Goal: Task Accomplishment & Management: Complete application form

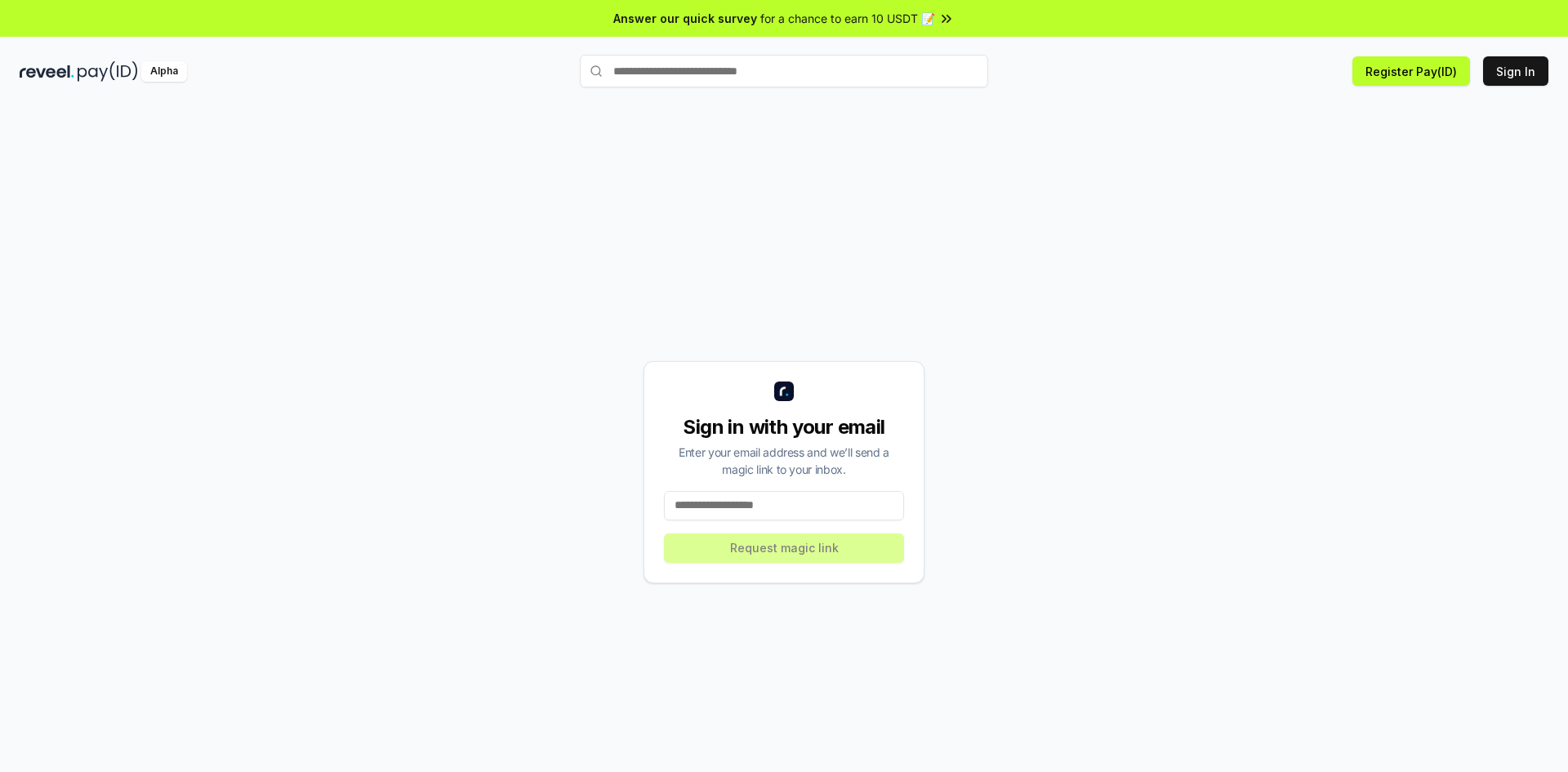
drag, startPoint x: 802, startPoint y: 493, endPoint x: 810, endPoint y: 489, distance: 8.9
click at [803, 493] on input at bounding box center [784, 506] width 241 height 29
type input "*"
type input "**********"
click at [922, 655] on div "**********" at bounding box center [783, 471] width 1529 height 693
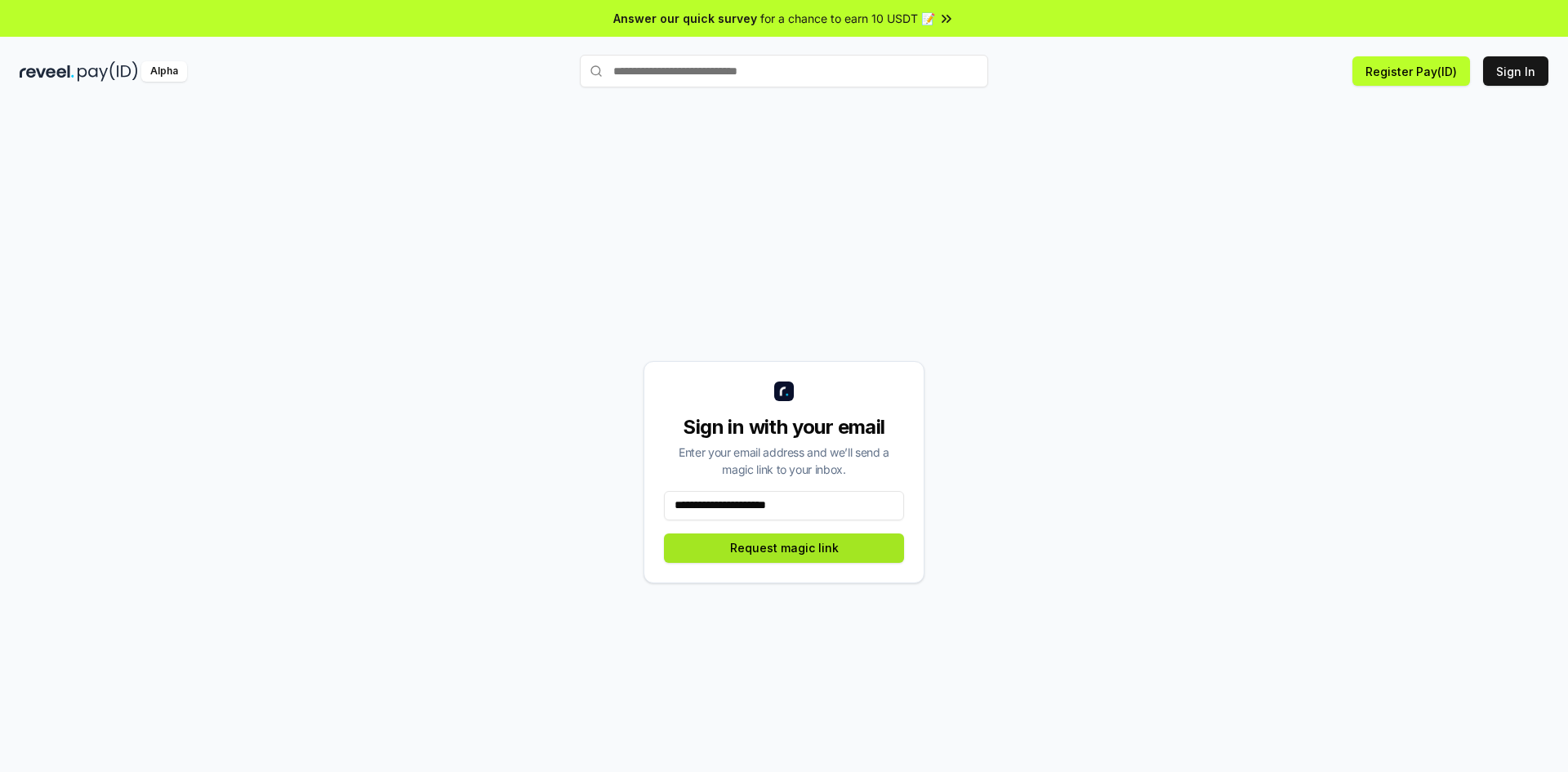
click at [830, 548] on button "Request magic link" at bounding box center [784, 548] width 241 height 29
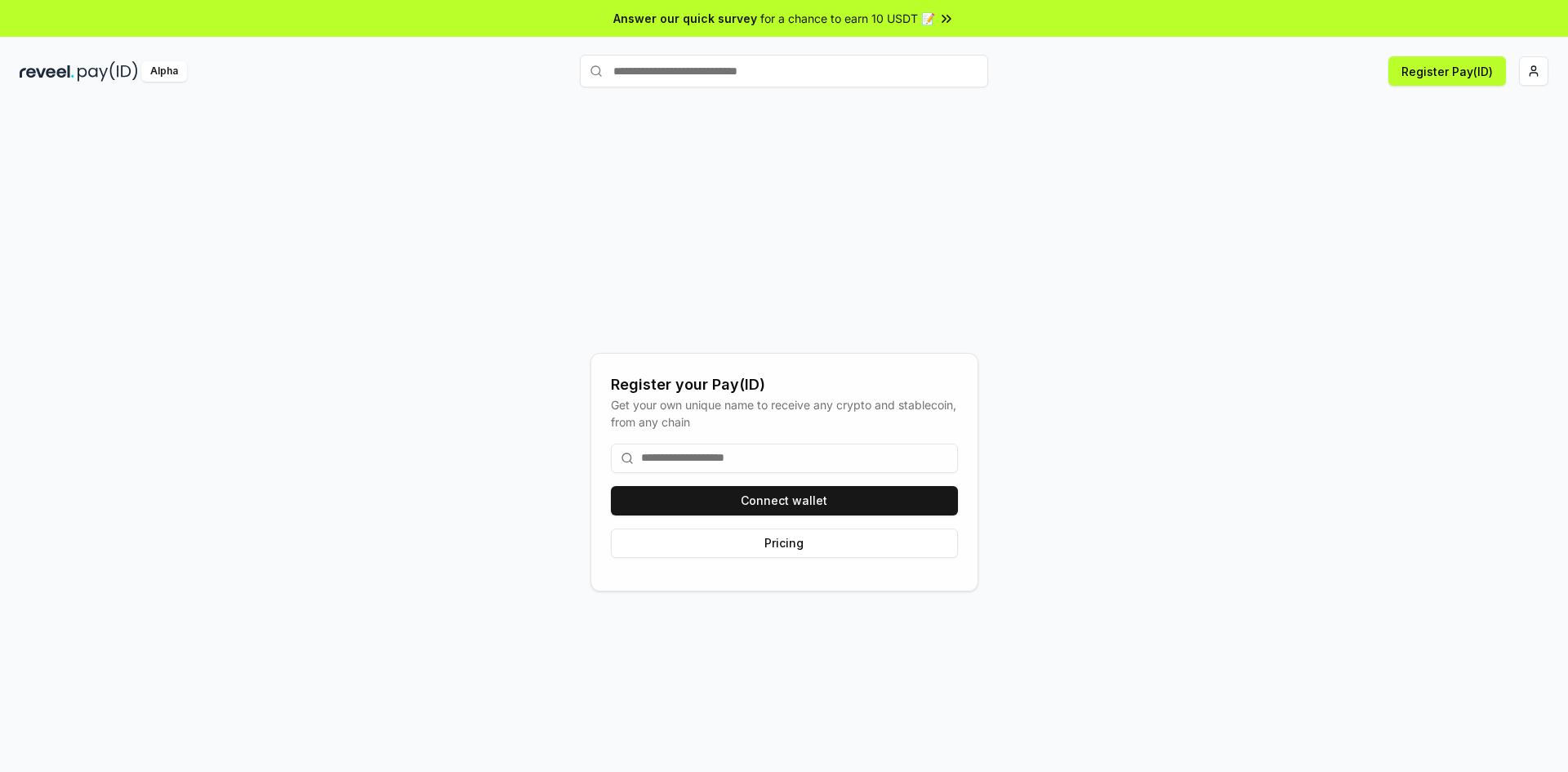
click at [778, 446] on input at bounding box center [784, 458] width 347 height 29
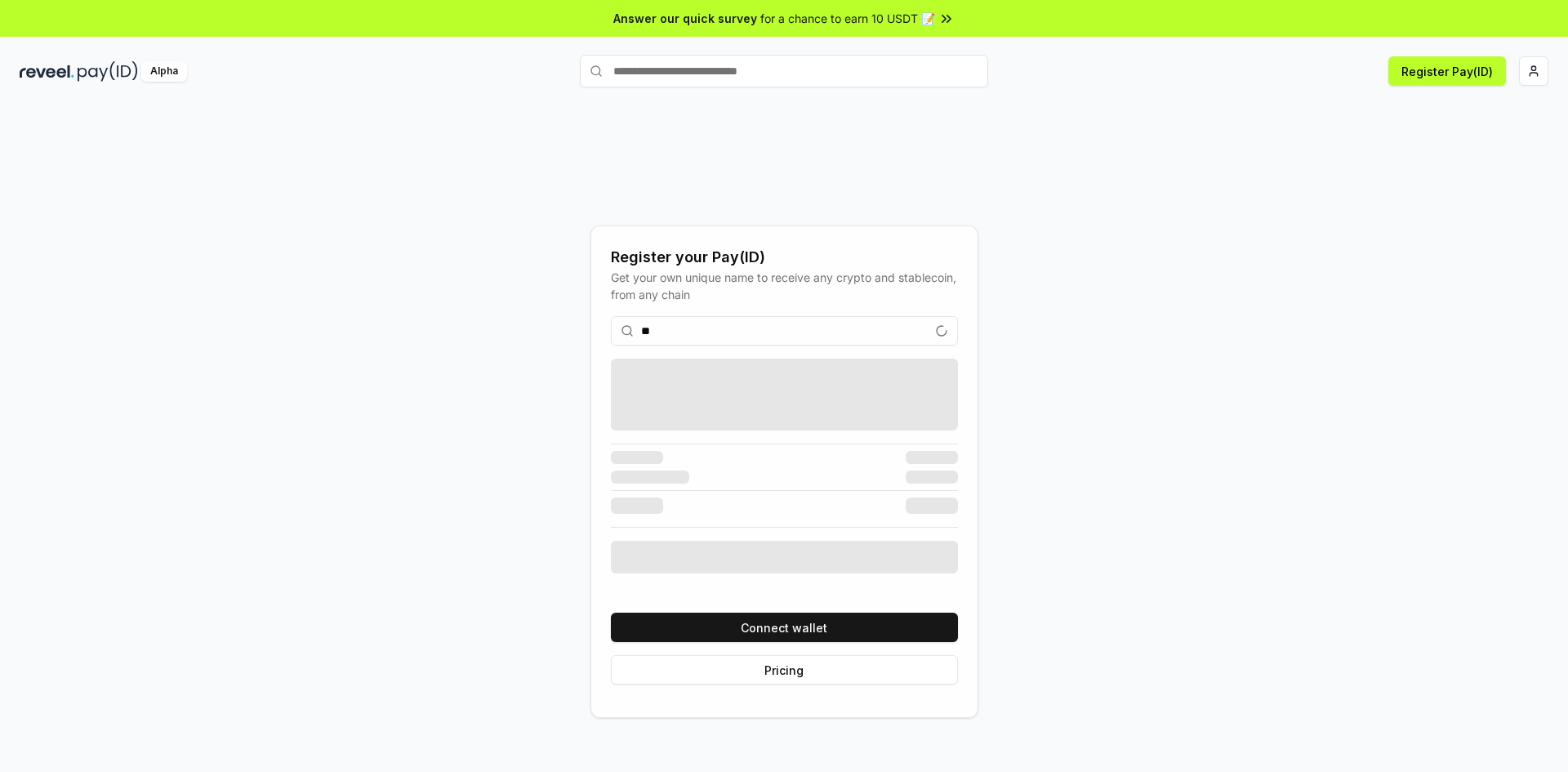
type input "*"
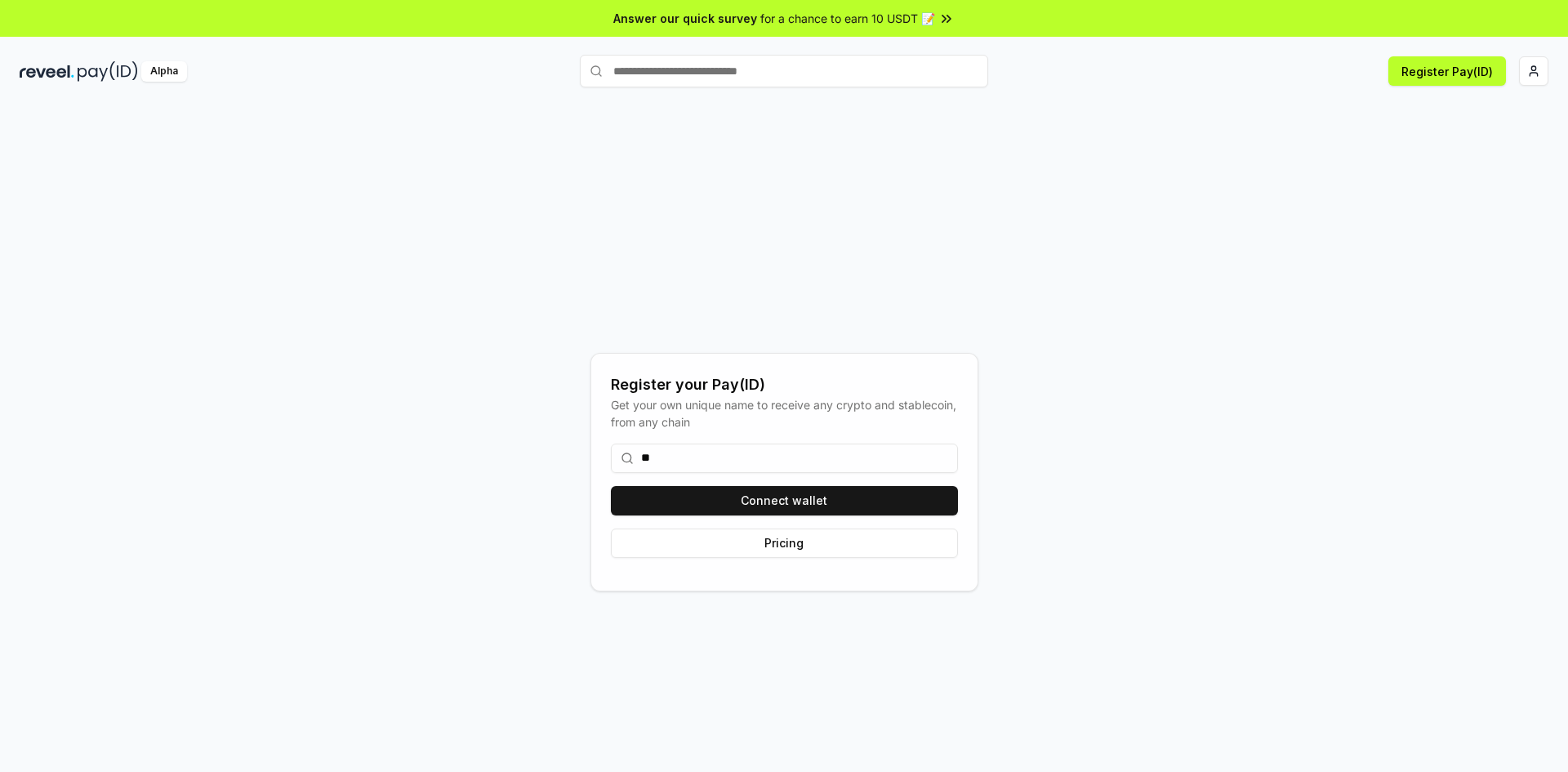
type input "*"
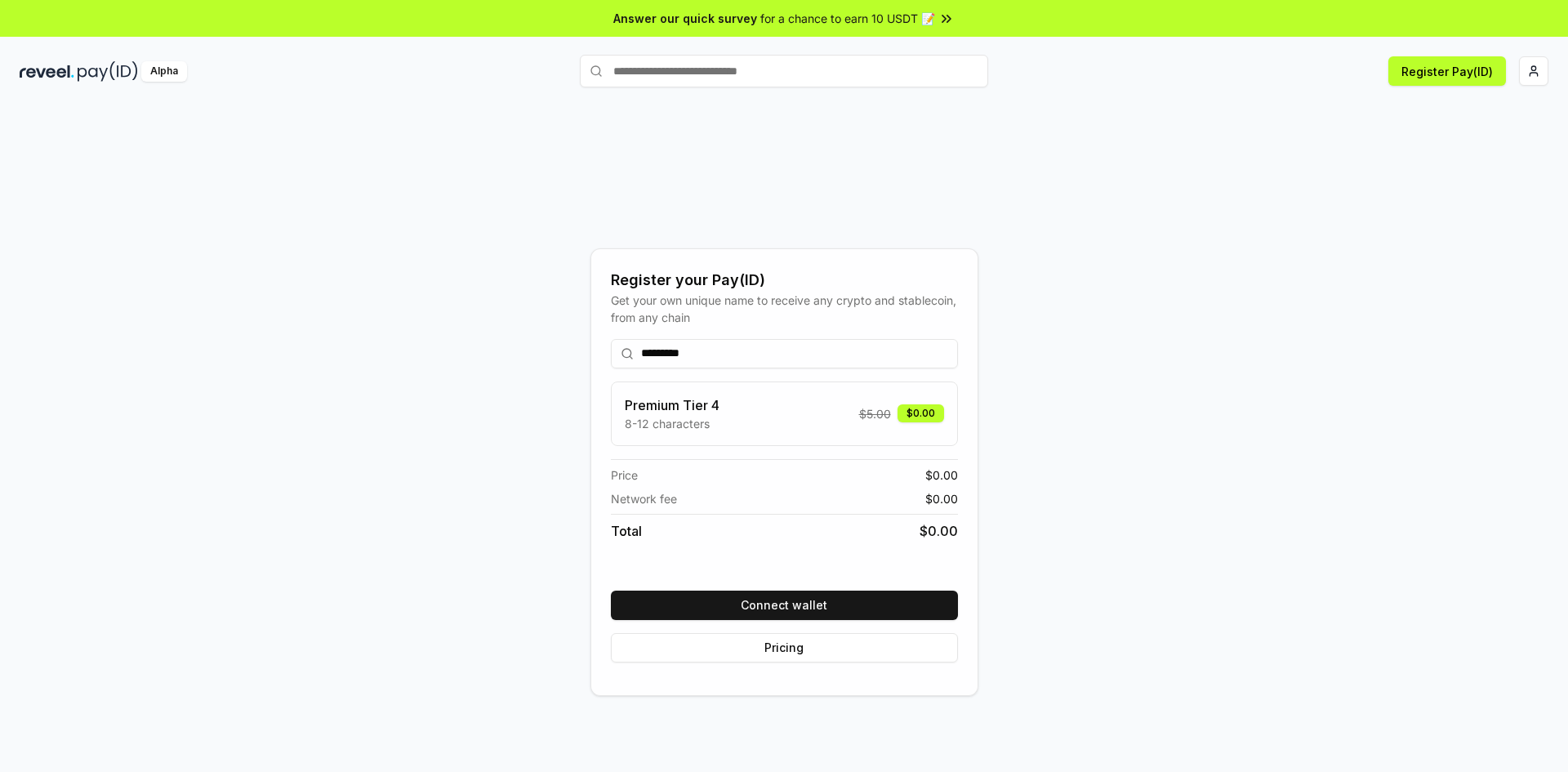
click at [689, 348] on input "*********" at bounding box center [784, 353] width 347 height 29
type input "**********"
drag, startPoint x: 1323, startPoint y: 480, endPoint x: 1315, endPoint y: 485, distance: 9.4
click at [1323, 480] on div "**********" at bounding box center [783, 471] width 1529 height 693
click at [818, 607] on button "Connect wallet" at bounding box center [784, 605] width 347 height 29
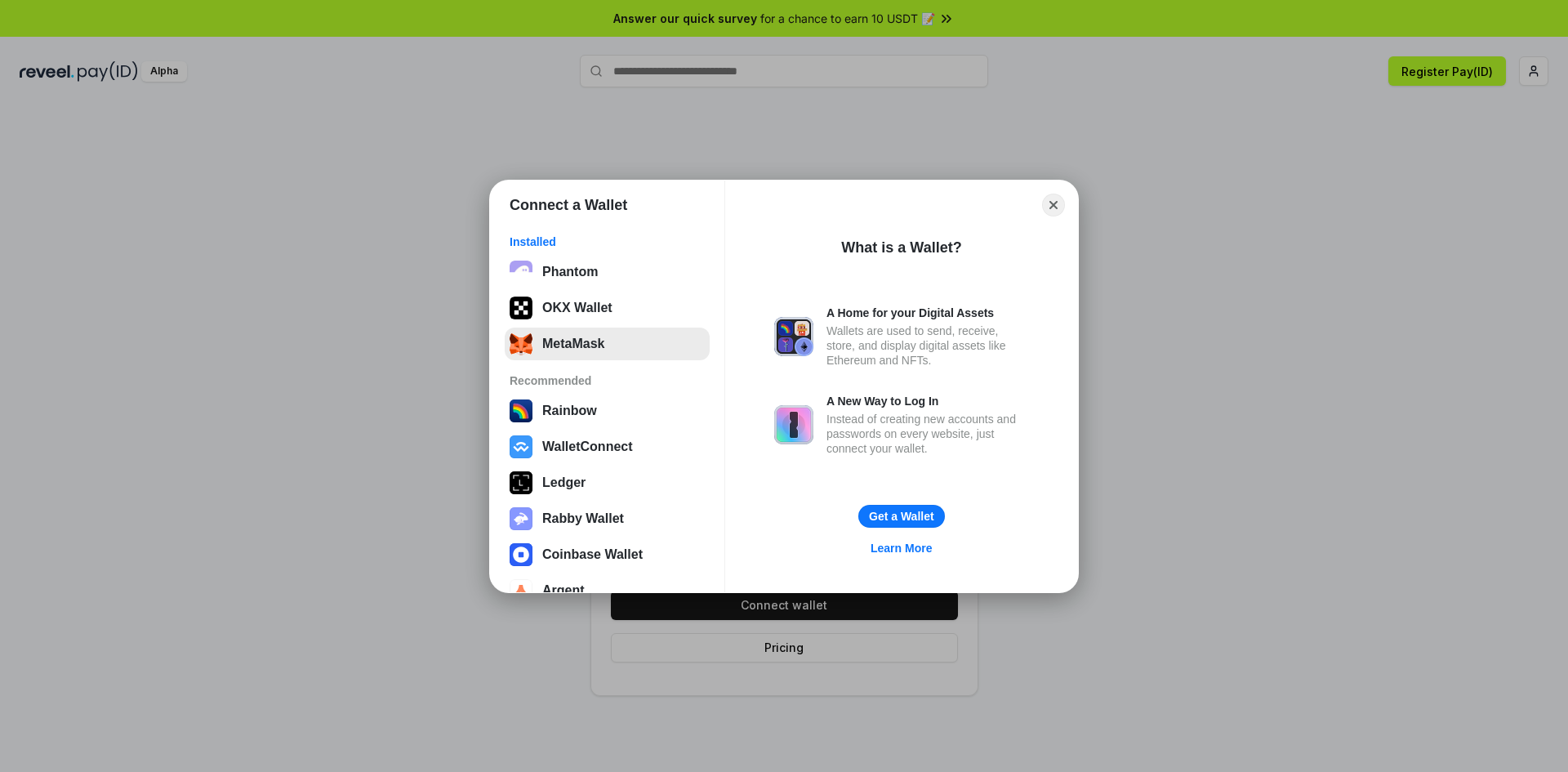
click at [623, 348] on button "MetaMask" at bounding box center [607, 344] width 205 height 33
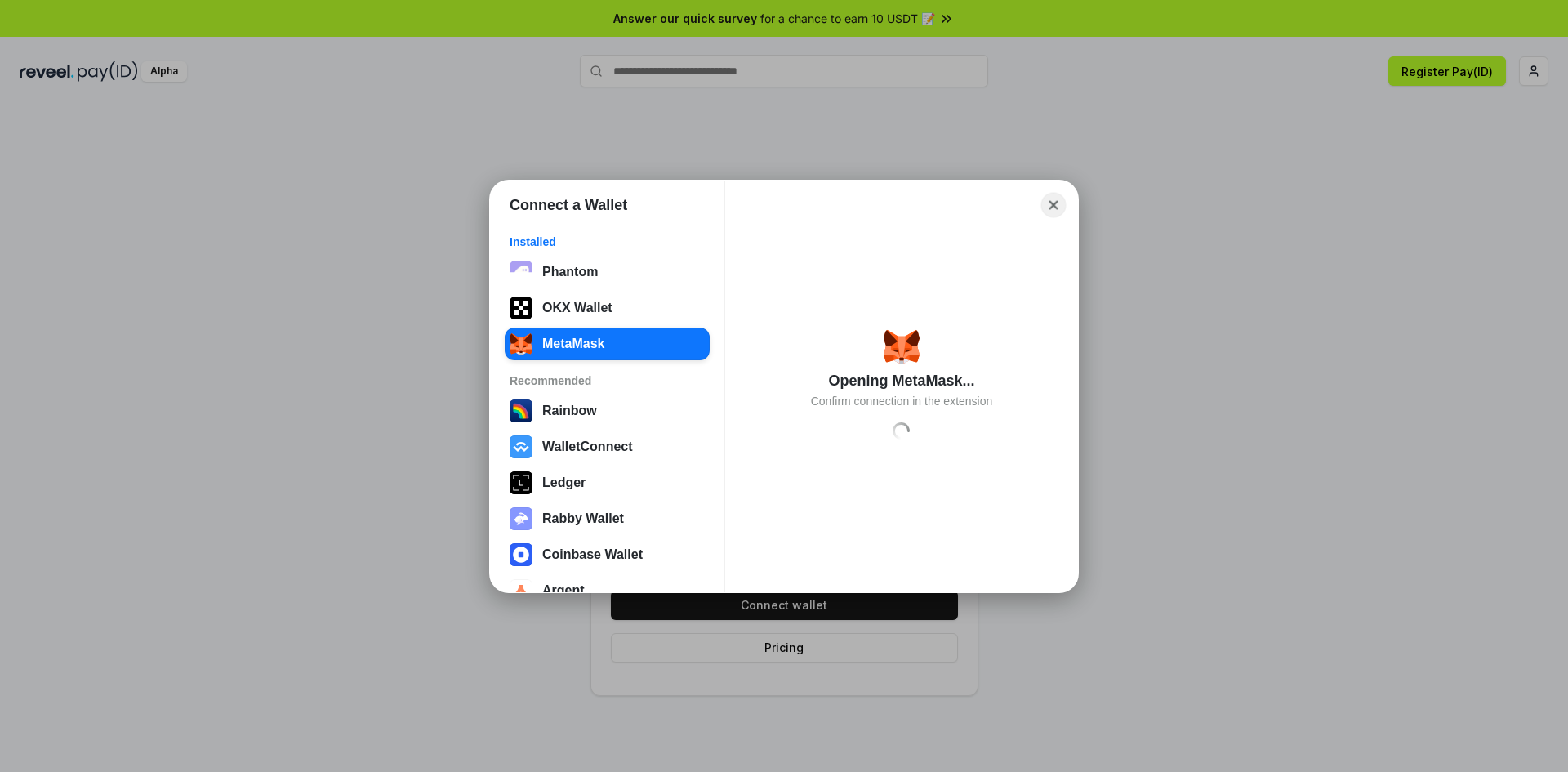
click at [1045, 206] on button "Close" at bounding box center [1054, 205] width 26 height 26
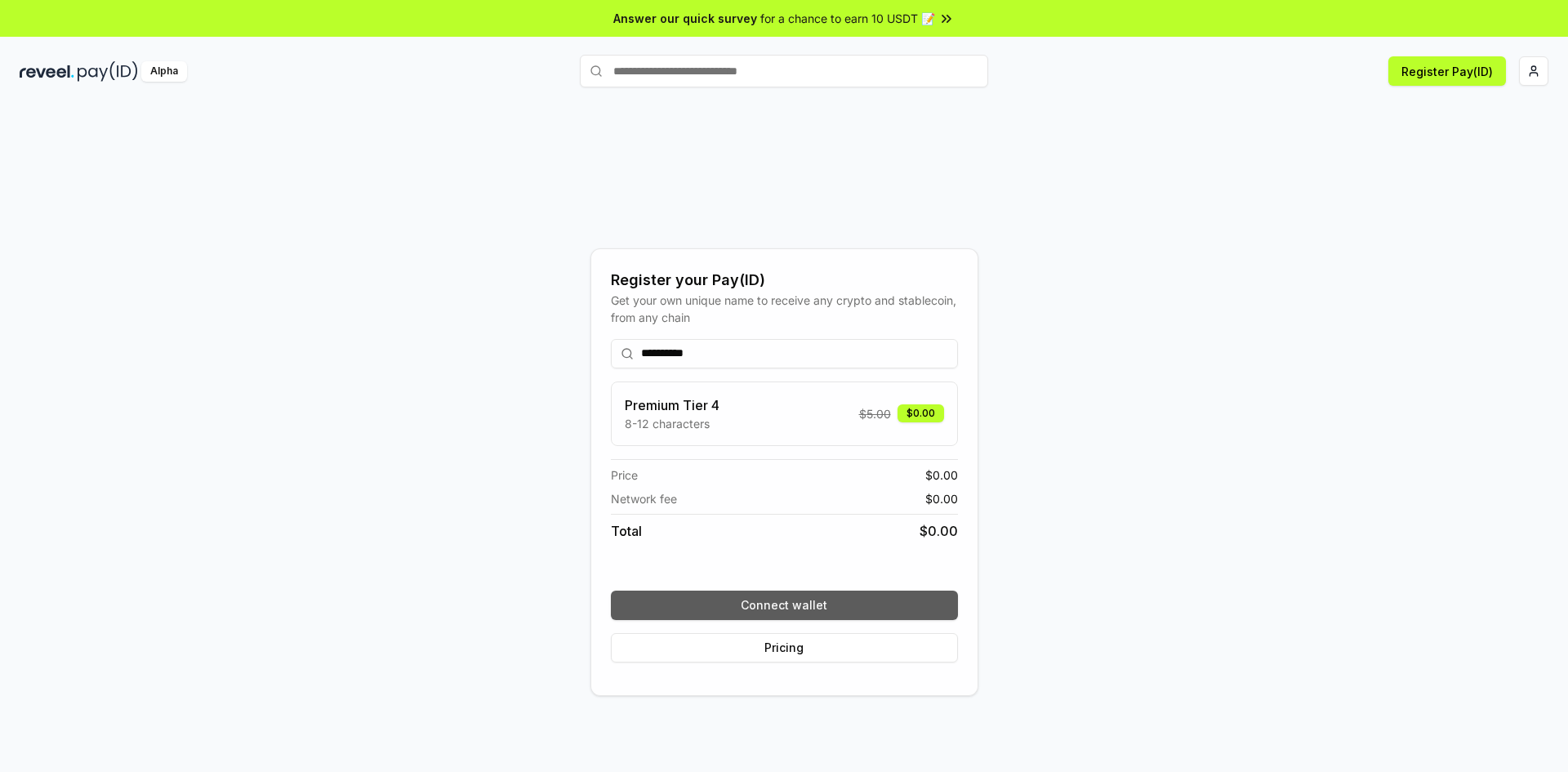
click at [846, 597] on button "Connect wallet" at bounding box center [784, 605] width 347 height 29
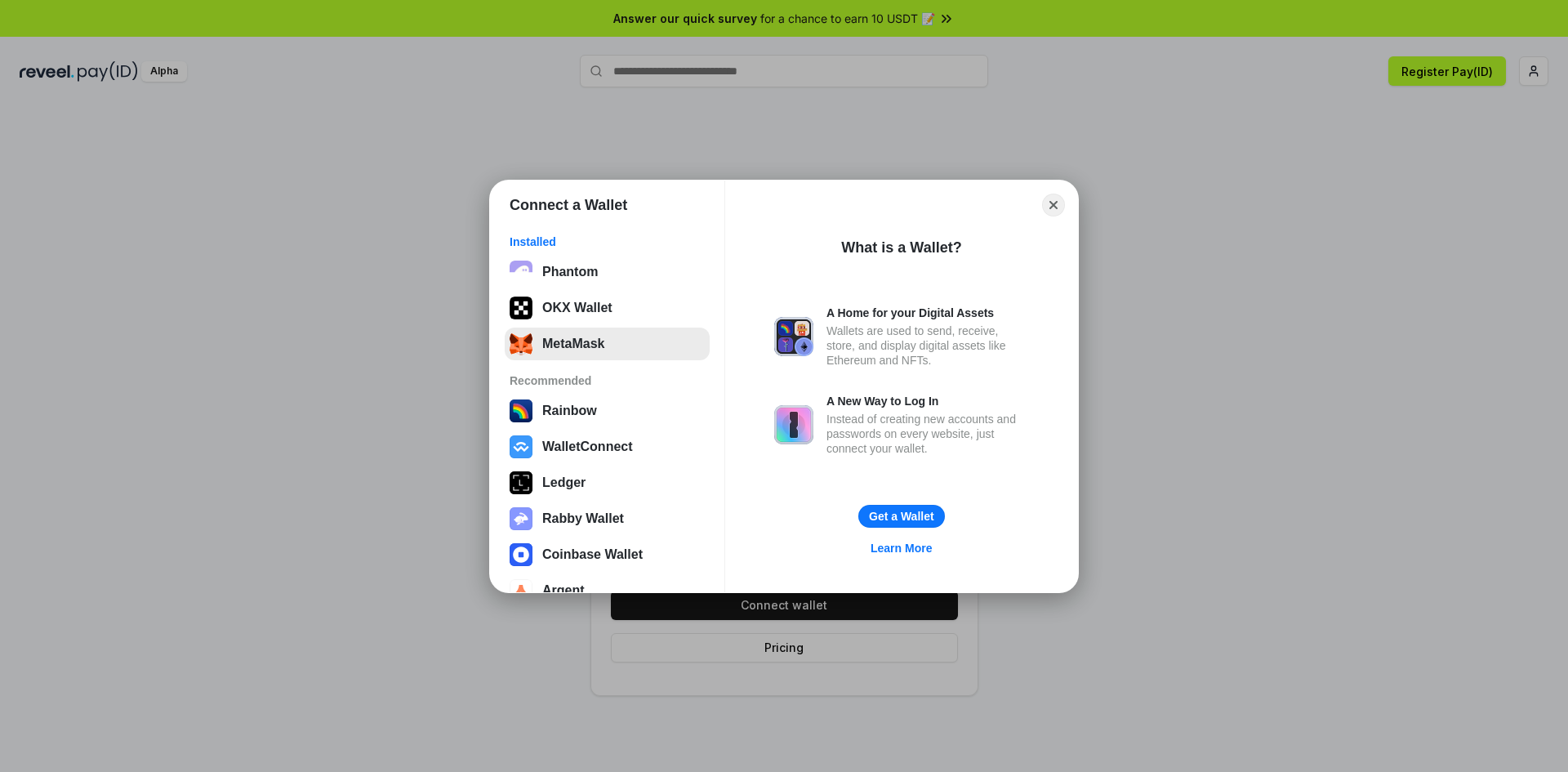
click at [602, 352] on button "MetaMask" at bounding box center [607, 344] width 205 height 33
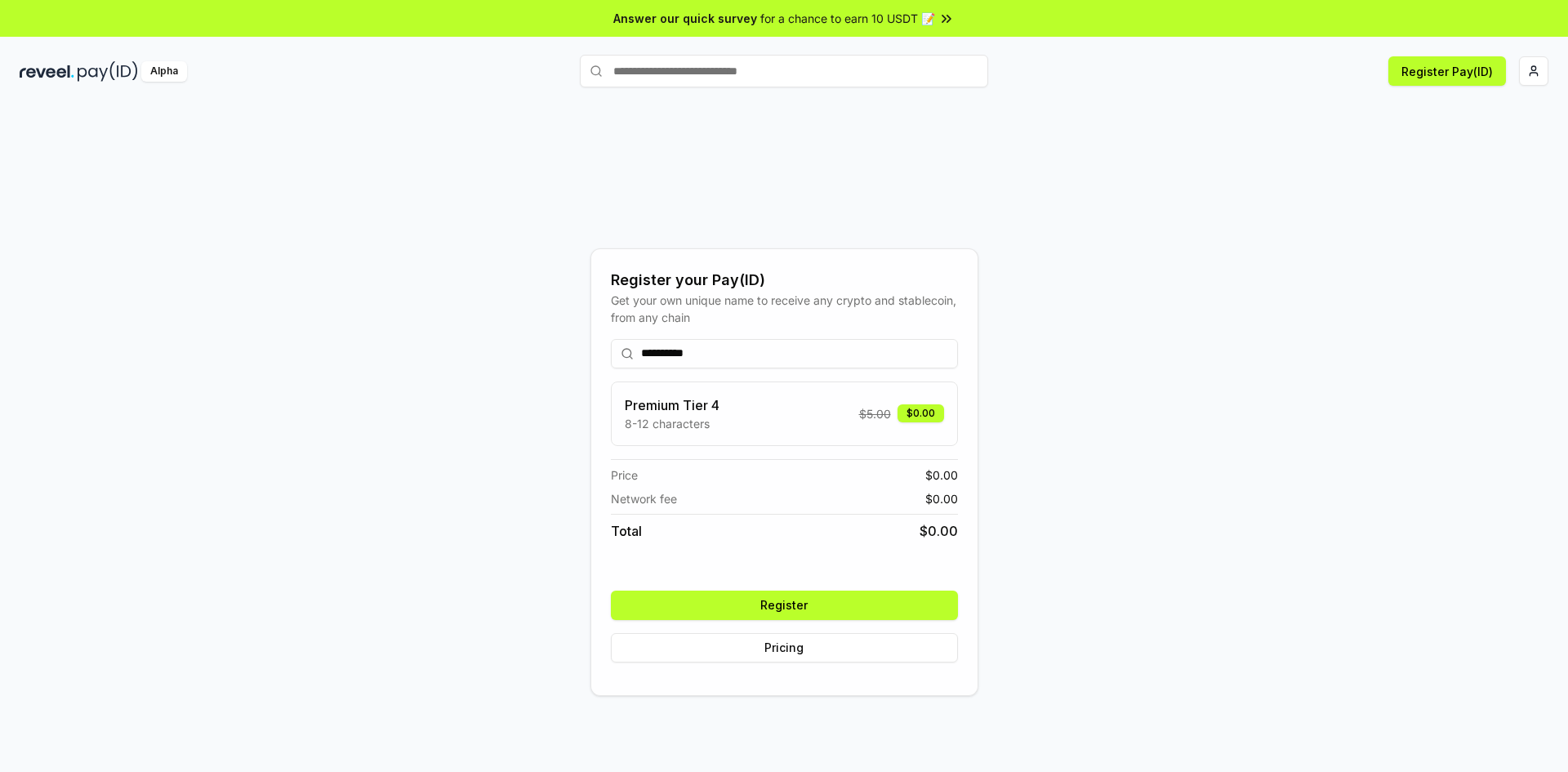
click at [847, 608] on button "Register" at bounding box center [784, 605] width 347 height 29
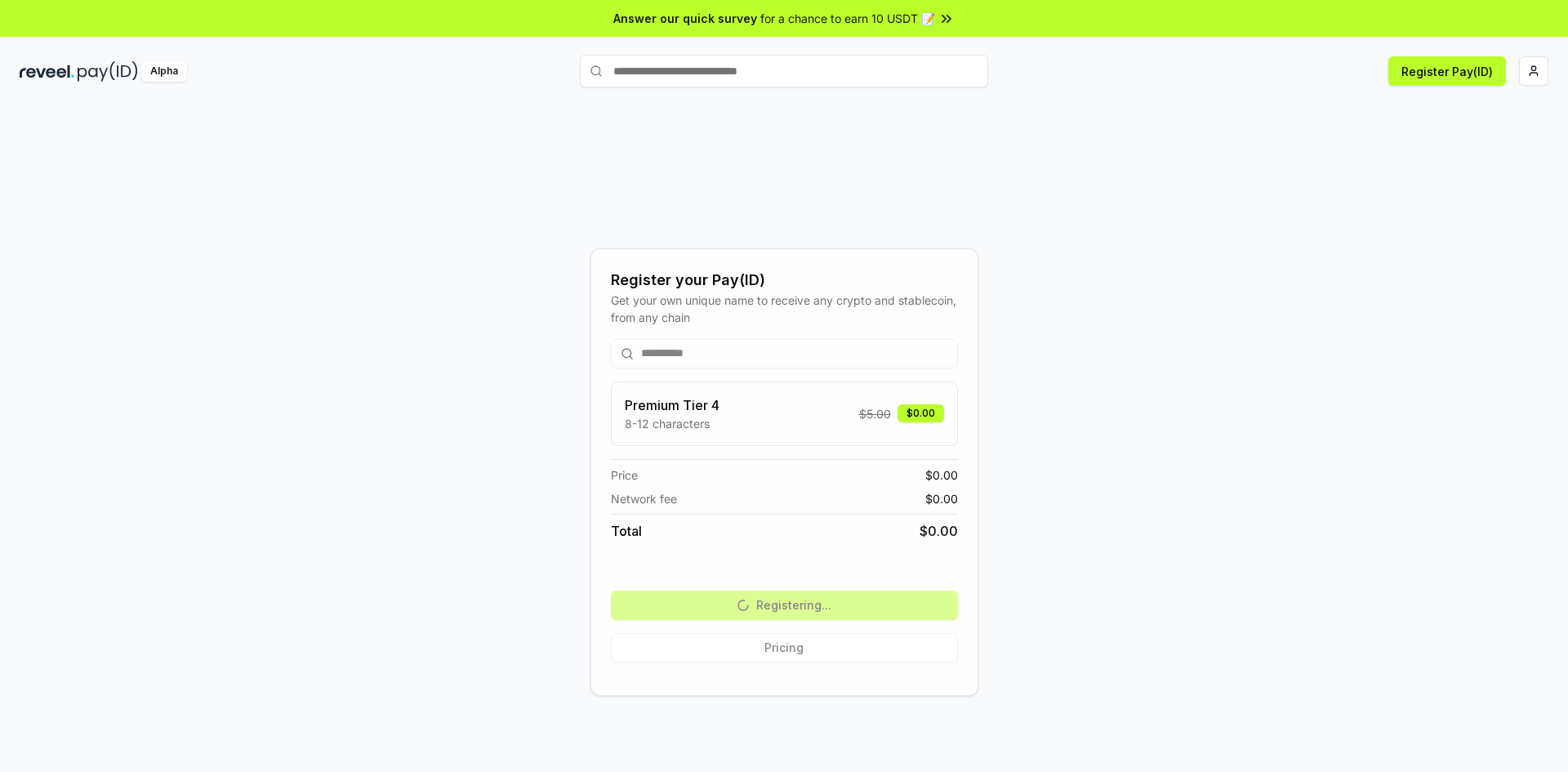
click at [1241, 431] on div "**********" at bounding box center [783, 471] width 1529 height 693
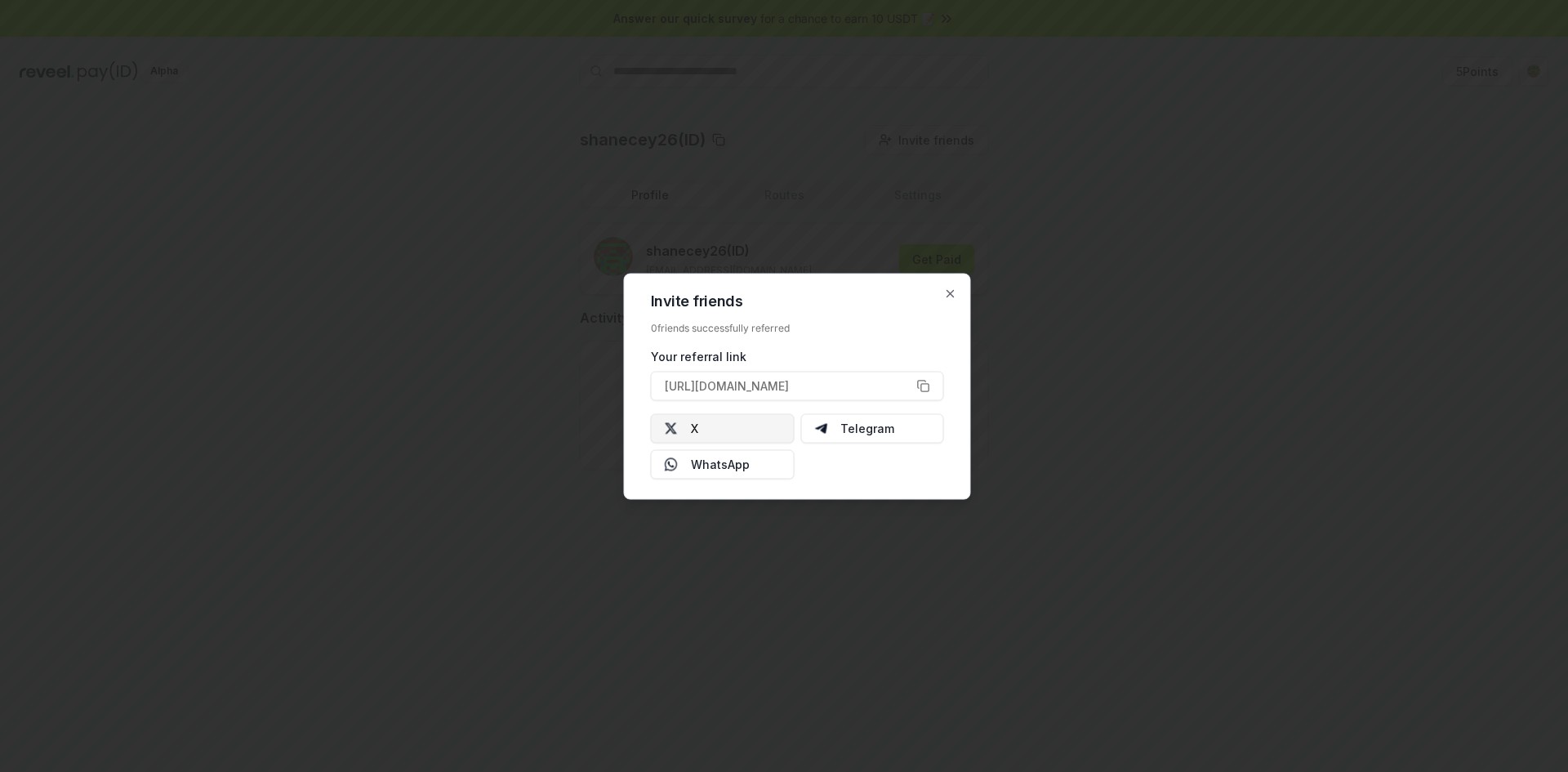
click at [734, 421] on button "X" at bounding box center [722, 428] width 144 height 29
click at [947, 292] on icon "button" at bounding box center [950, 293] width 13 height 13
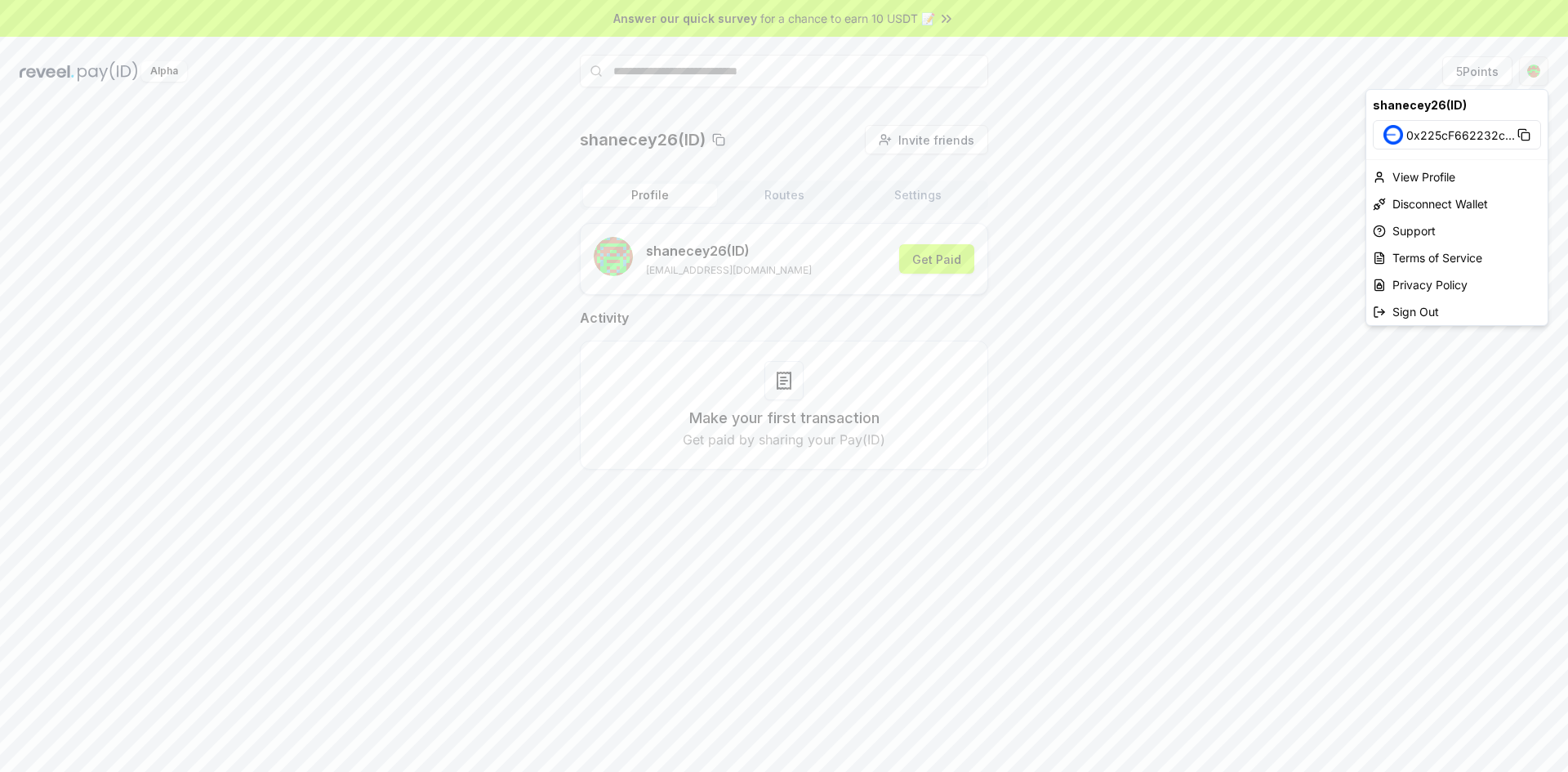
click at [1539, 71] on html "Answer our quick survey for a chance to earn 10 USDT 📝 Alpha 5 Points shanecey2…" at bounding box center [784, 386] width 1568 height 772
click at [1534, 67] on html "Answer our quick survey for a chance to earn 10 USDT 📝 Alpha 5 Points shanecey2…" at bounding box center [784, 386] width 1568 height 772
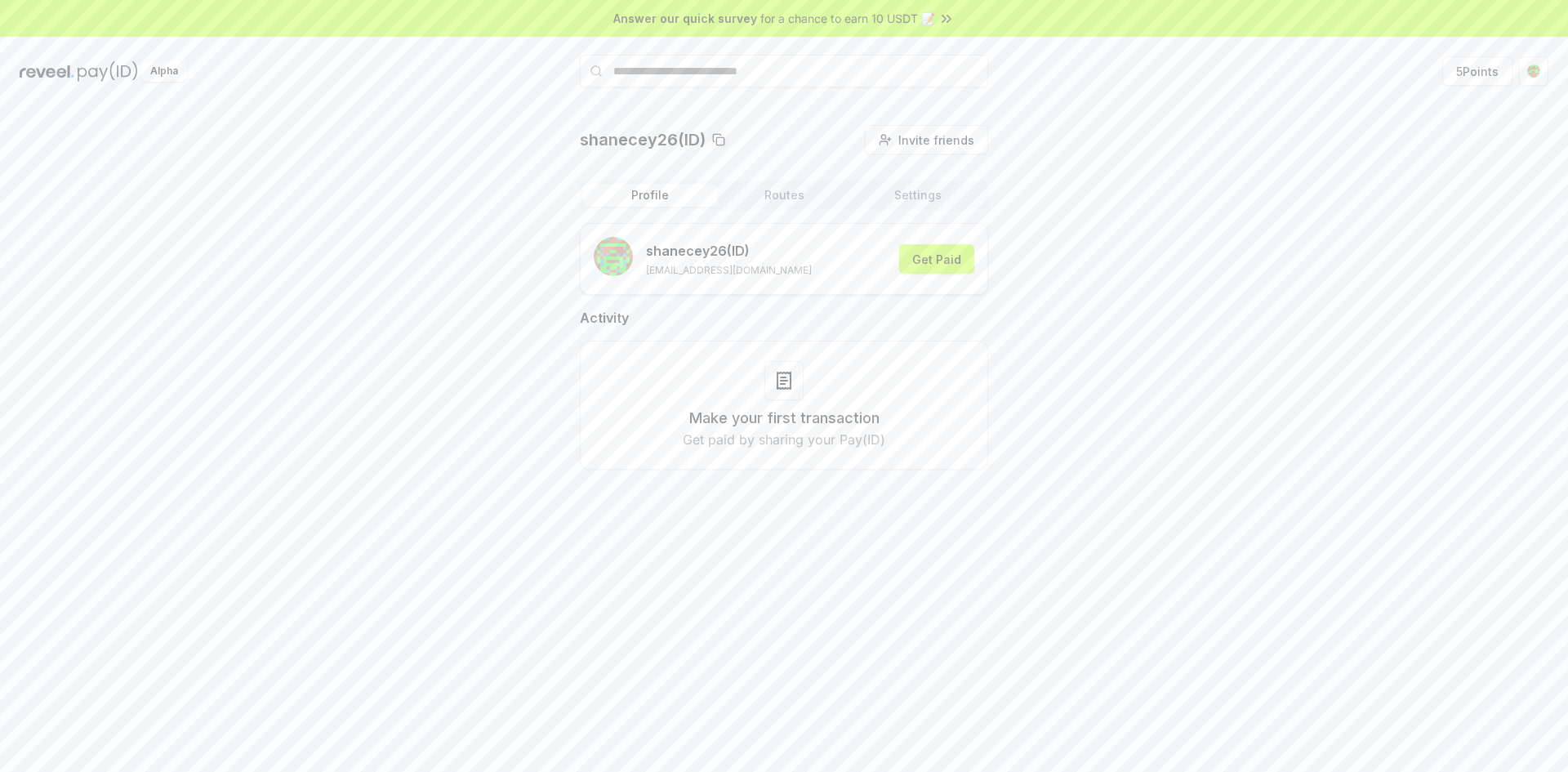
click at [781, 384] on icon at bounding box center [782, 384] width 4 height 0
click at [960, 267] on button "Get Paid" at bounding box center [936, 259] width 75 height 29
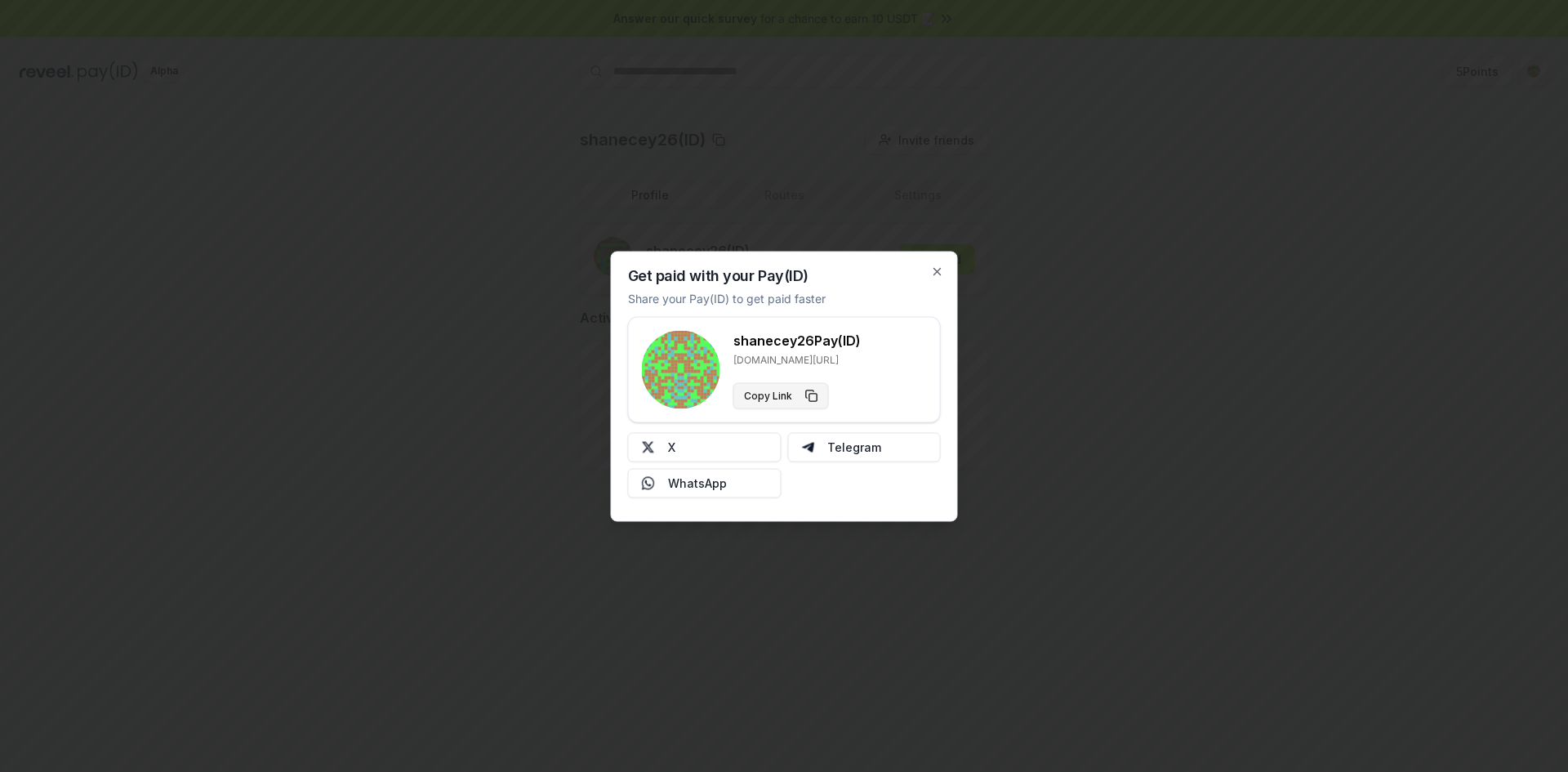
click at [796, 395] on button "Copy Link" at bounding box center [781, 395] width 95 height 26
click at [933, 256] on div "Get paid with your Pay(ID) Share your Pay(ID) to get paid faster shanecey26 Pay…" at bounding box center [784, 386] width 347 height 270
click at [840, 451] on button "Telegram" at bounding box center [864, 447] width 153 height 29
click at [935, 267] on icon "button" at bounding box center [937, 271] width 13 height 13
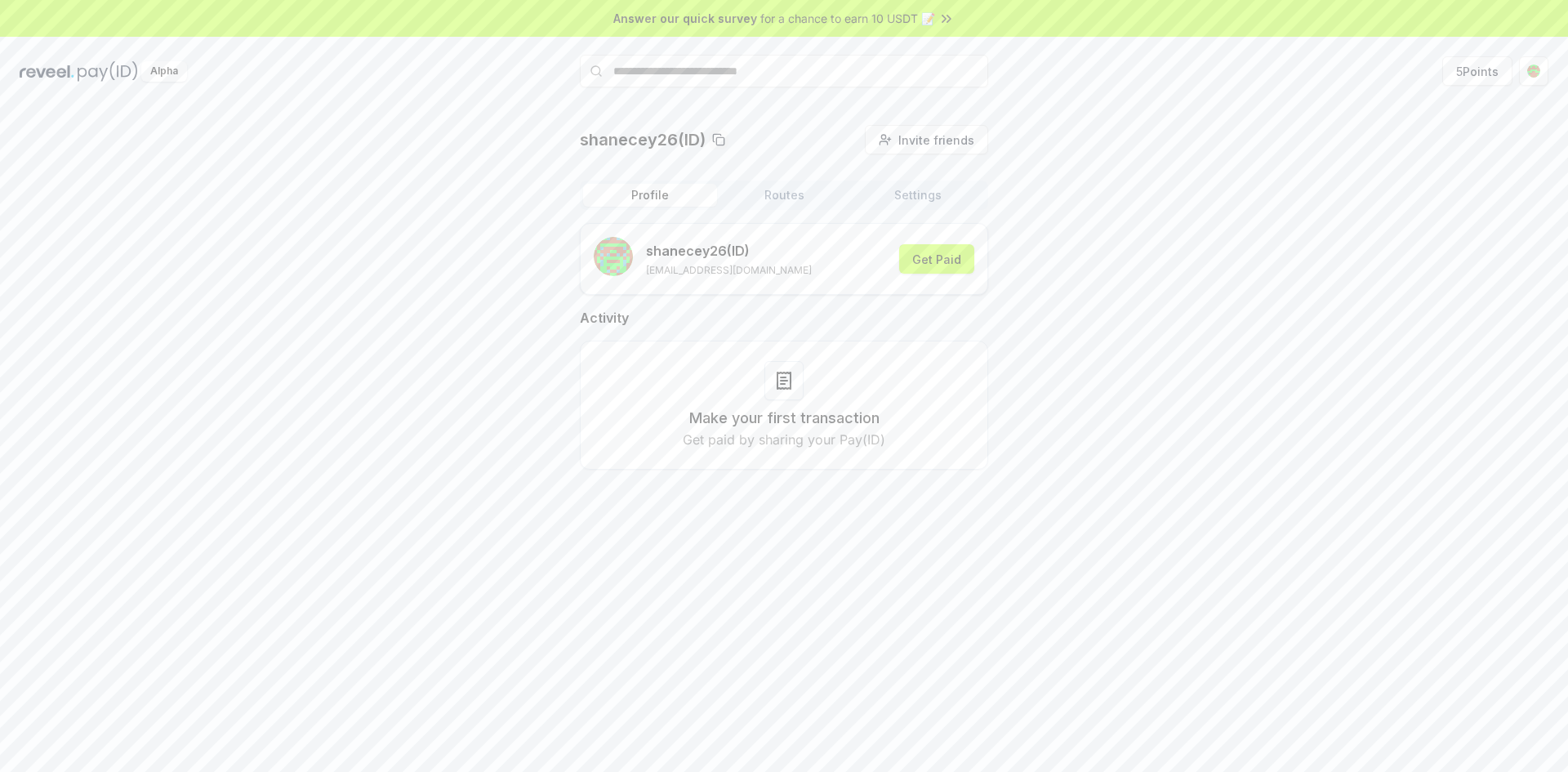
click at [818, 191] on button "Routes" at bounding box center [784, 195] width 134 height 23
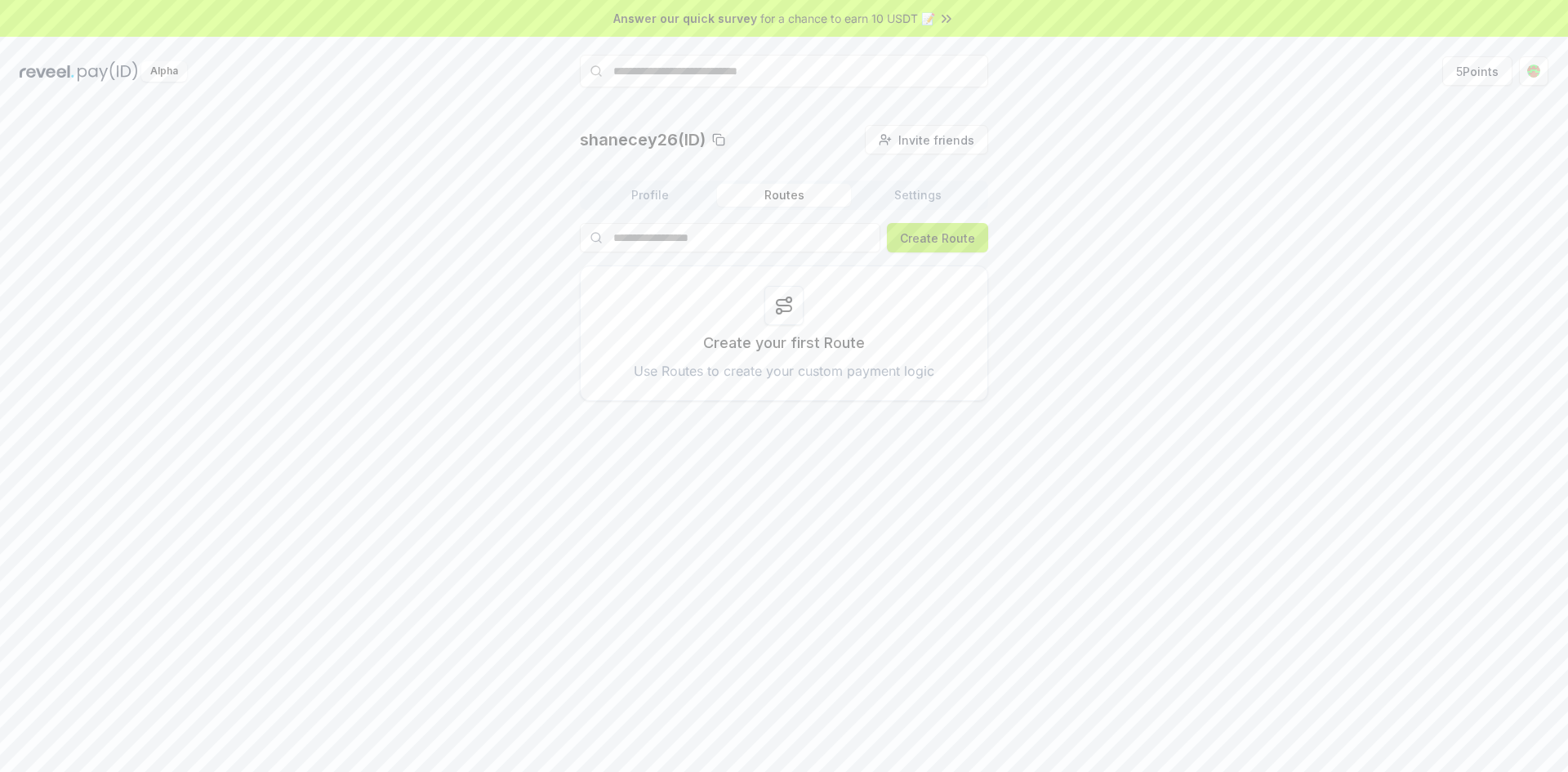
click at [951, 242] on button "Create Route" at bounding box center [937, 238] width 101 height 29
